Goal: Task Accomplishment & Management: Manage account settings

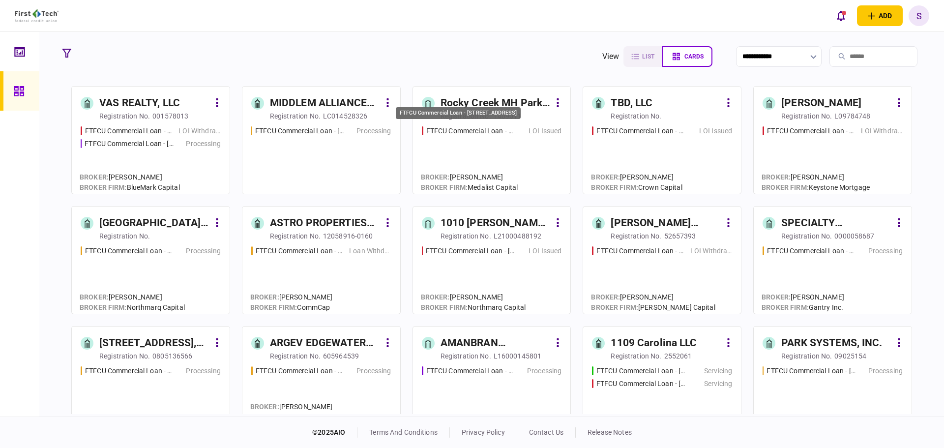
click at [482, 131] on div "FTFCU Commercial Loan - [STREET_ADDRESS]" at bounding box center [470, 131] width 88 height 10
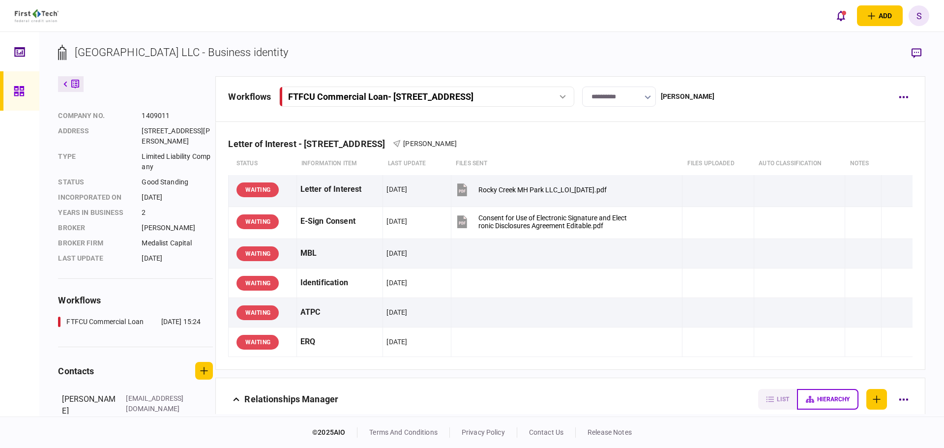
scroll to position [62, 0]
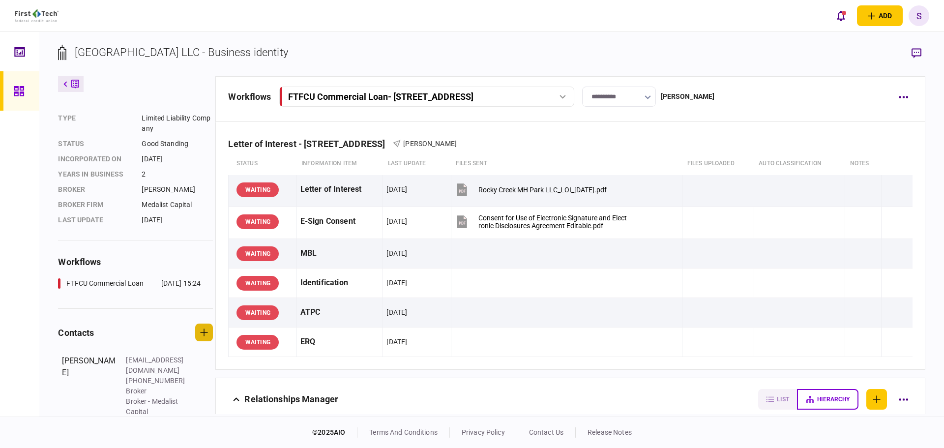
click at [208, 335] on icon "button" at bounding box center [204, 332] width 8 height 8
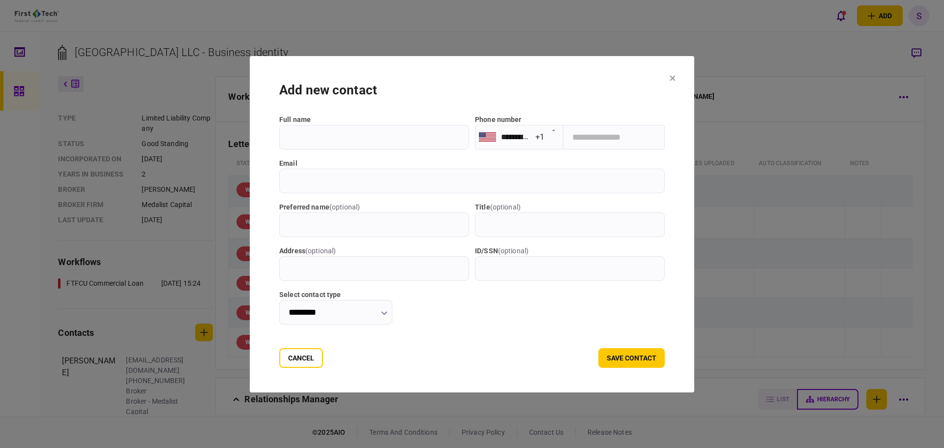
click at [310, 136] on input "full name" at bounding box center [374, 137] width 190 height 25
drag, startPoint x: 310, startPoint y: 136, endPoint x: 276, endPoint y: 183, distance: 57.4
click at [279, 183] on input "email" at bounding box center [471, 181] width 385 height 25
paste input "**********"
type input "**********"
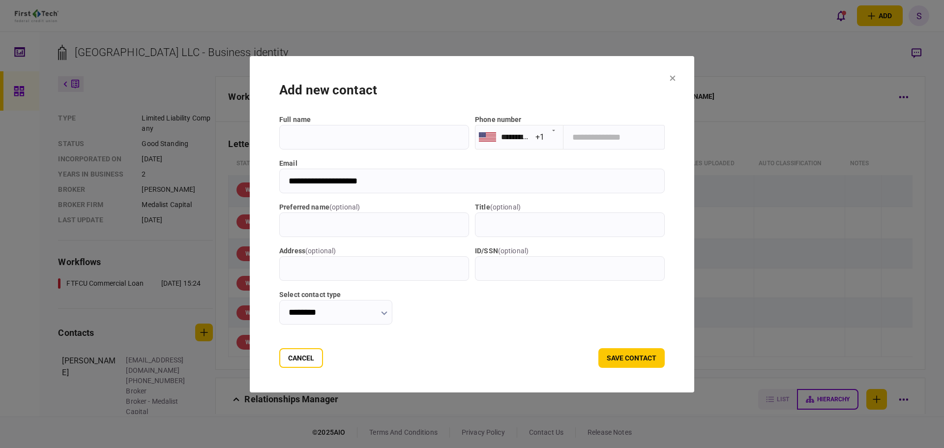
click at [297, 142] on input "full name" at bounding box center [374, 137] width 190 height 25
type input "**********"
click at [635, 358] on button "save contact" at bounding box center [631, 358] width 66 height 20
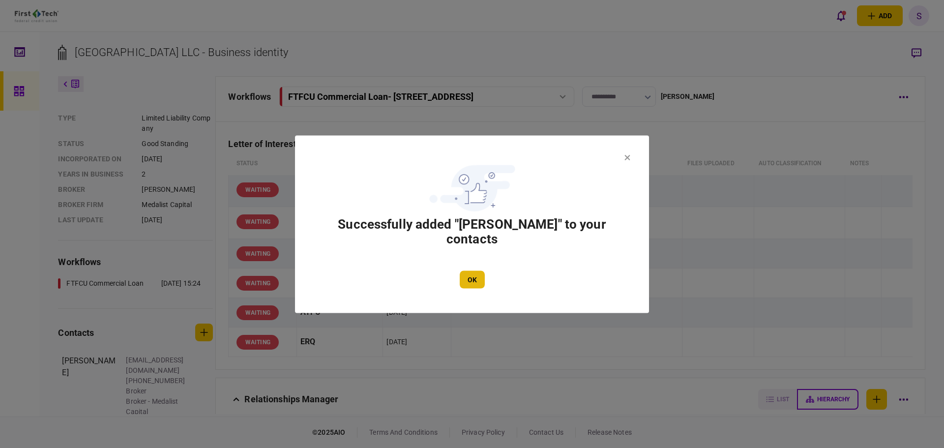
click at [478, 279] on button "OK" at bounding box center [472, 279] width 25 height 18
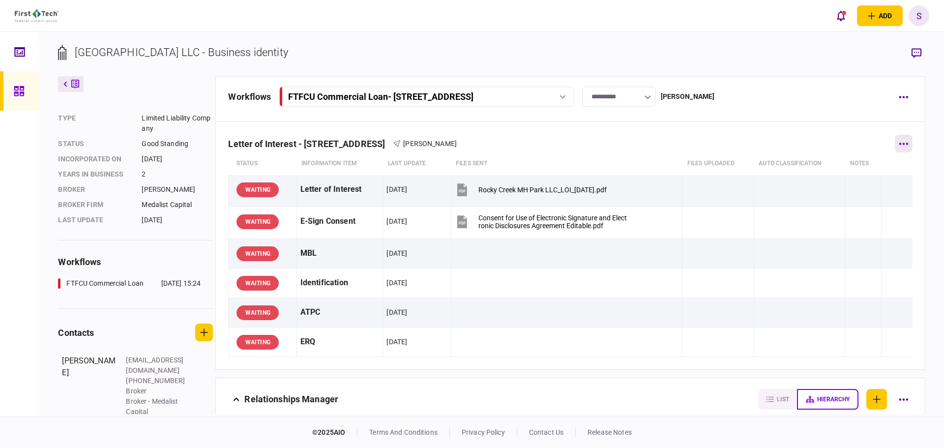
click at [903, 146] on button "button" at bounding box center [904, 144] width 18 height 18
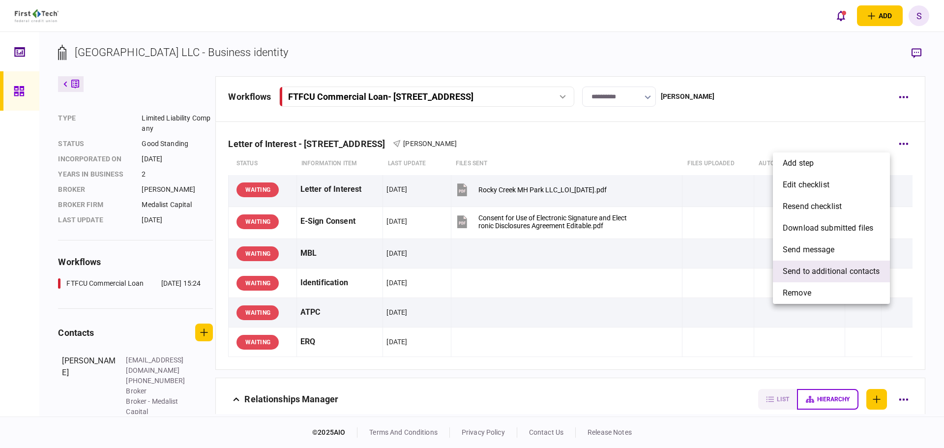
click at [820, 269] on span "send to additional contacts" at bounding box center [831, 271] width 97 height 12
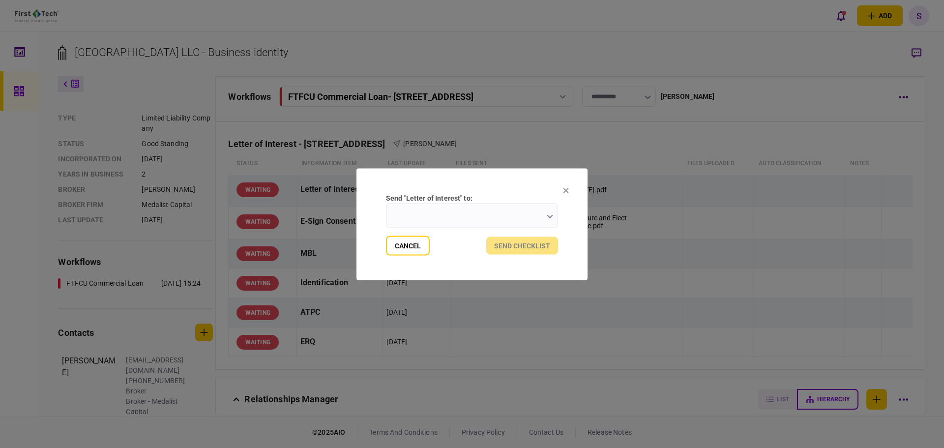
click at [527, 217] on input "send "Letter of Interest" to:" at bounding box center [472, 215] width 172 height 25
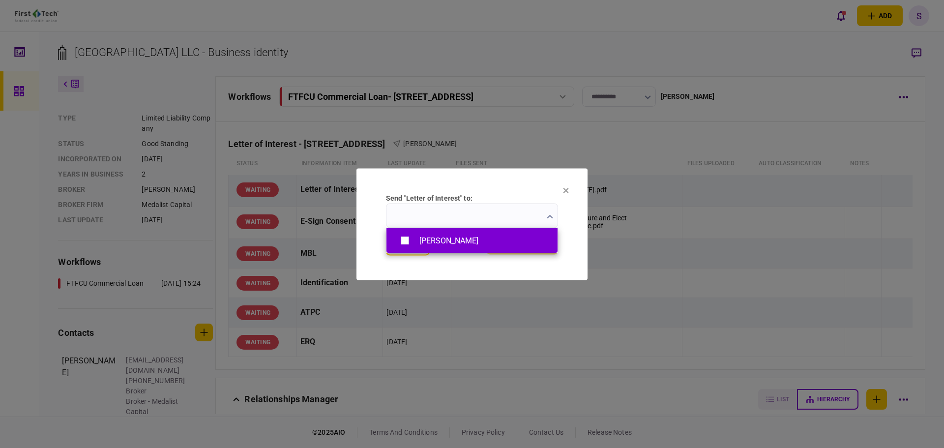
click at [452, 239] on div "Colby Strickland" at bounding box center [448, 240] width 59 height 9
type input "**********"
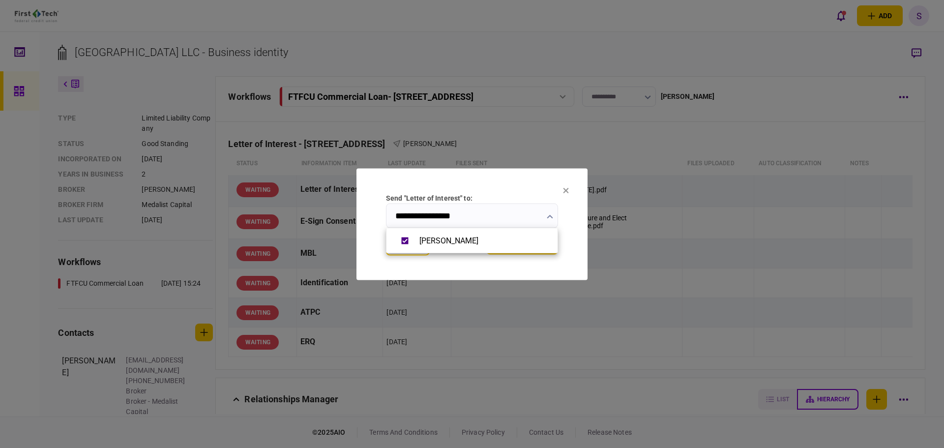
click at [451, 267] on div at bounding box center [472, 224] width 944 height 448
click at [515, 249] on button "send checklist" at bounding box center [522, 245] width 72 height 18
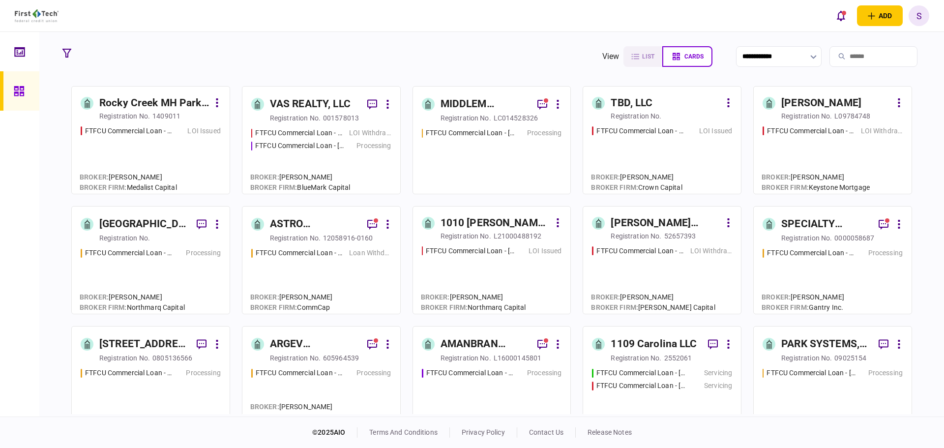
click at [488, 149] on div "FTFCU Commercial Loan - [STREET_ADDRESS][PERSON_NAME] Processing" at bounding box center [492, 156] width 140 height 57
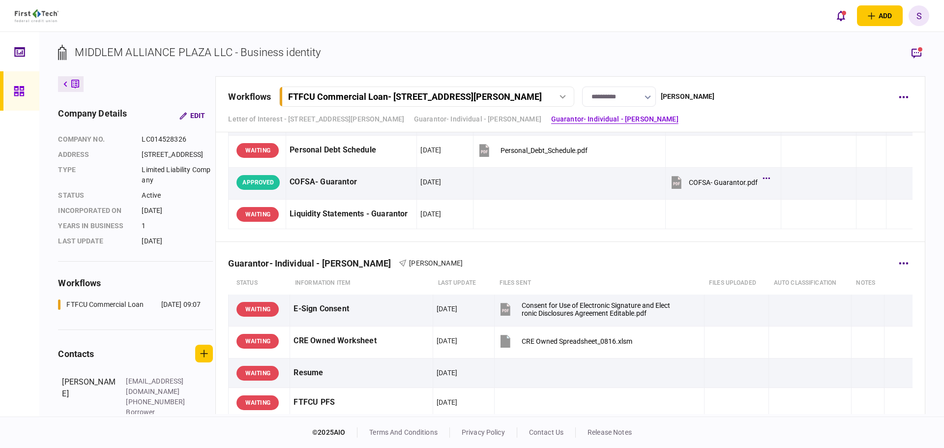
scroll to position [639, 0]
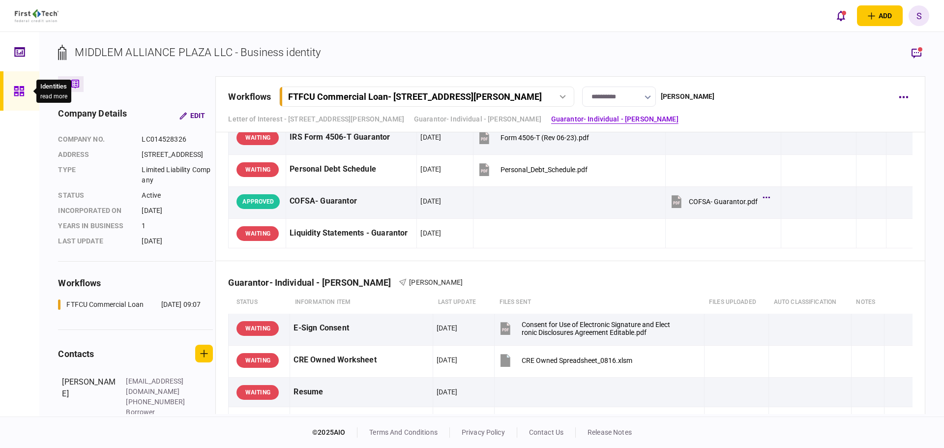
click at [23, 88] on icon at bounding box center [19, 91] width 11 height 11
